Goal: Find specific page/section: Find specific page/section

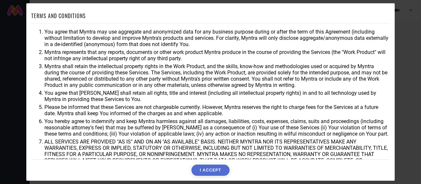
click at [198, 169] on button "I ACCEPT" at bounding box center [210, 169] width 38 height 11
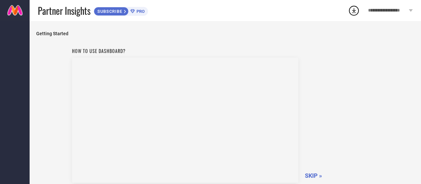
click at [312, 176] on span "SKIP »" at bounding box center [313, 175] width 17 height 7
